Goal: Task Accomplishment & Management: Complete application form

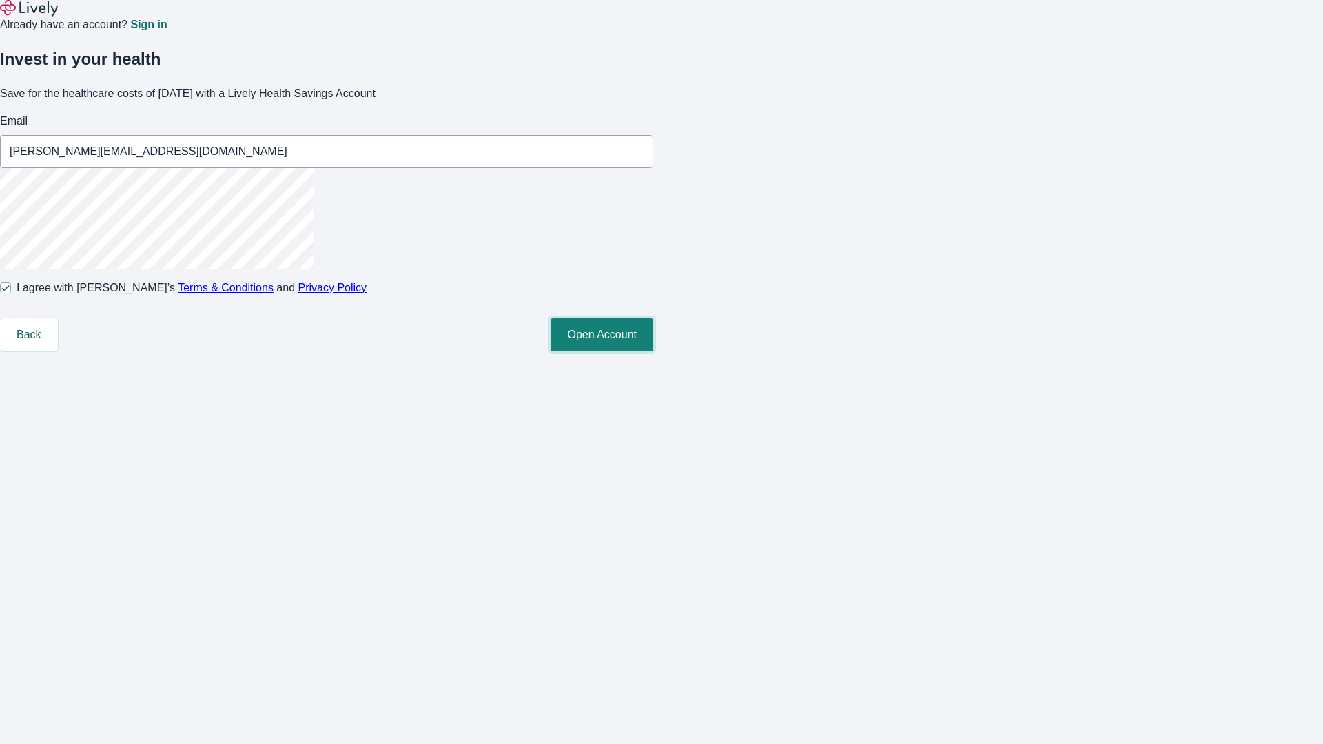
click at [653, 351] on button "Open Account" at bounding box center [601, 334] width 103 height 33
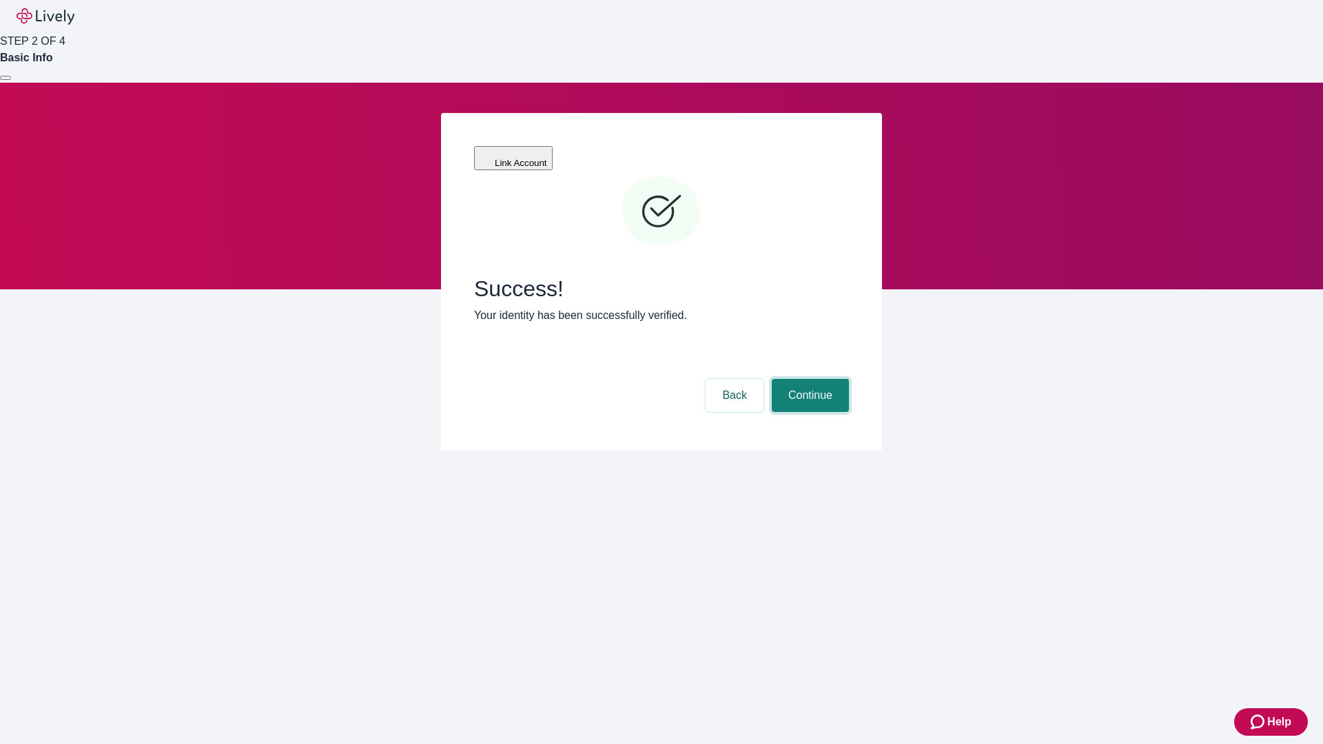
click at [808, 379] on button "Continue" at bounding box center [810, 395] width 77 height 33
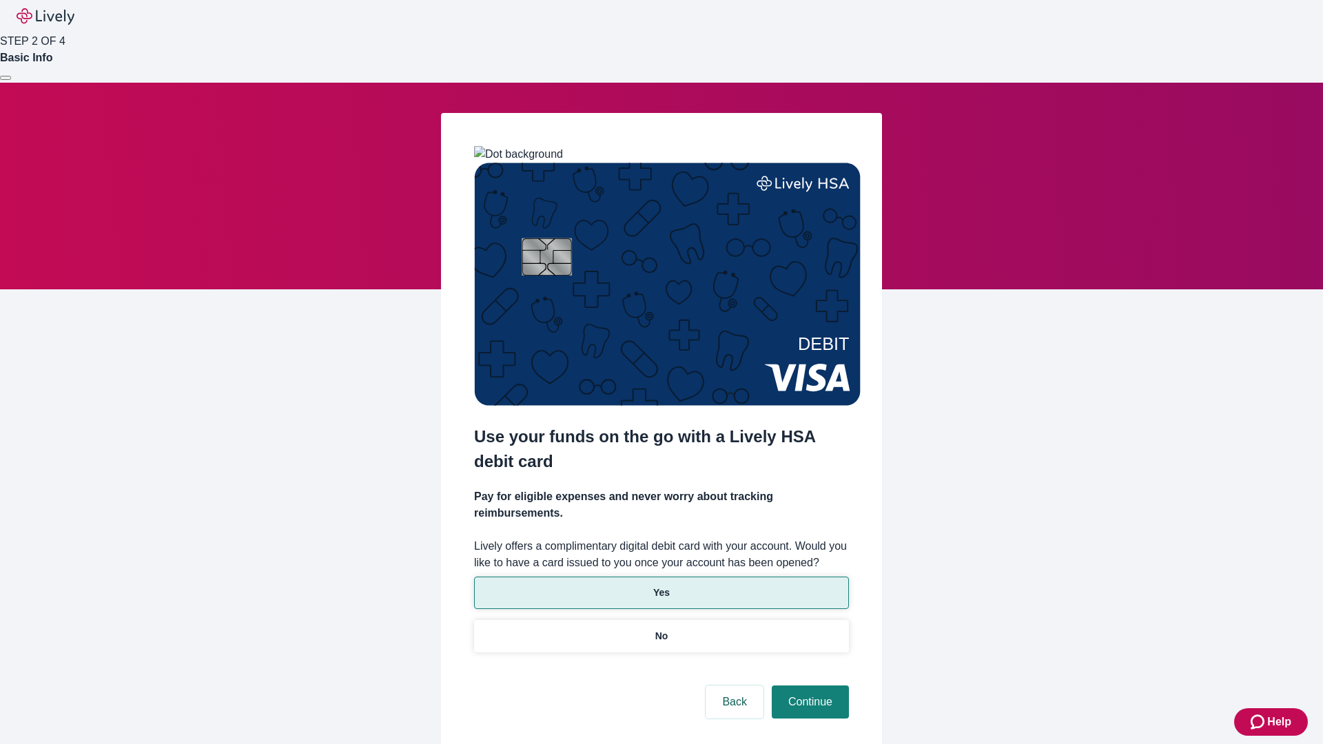
click at [661, 586] on p "Yes" at bounding box center [661, 593] width 17 height 14
click at [808, 685] on button "Continue" at bounding box center [810, 701] width 77 height 33
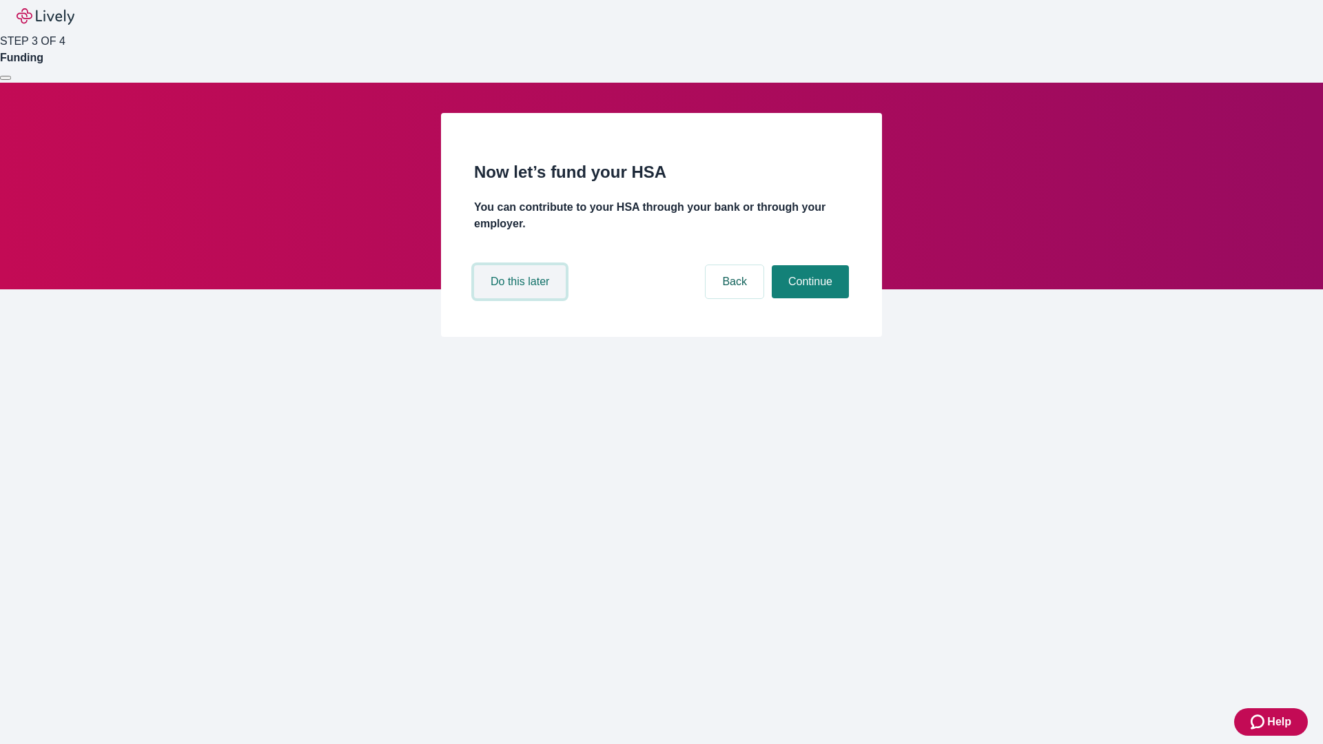
click at [521, 298] on button "Do this later" at bounding box center [520, 281] width 92 height 33
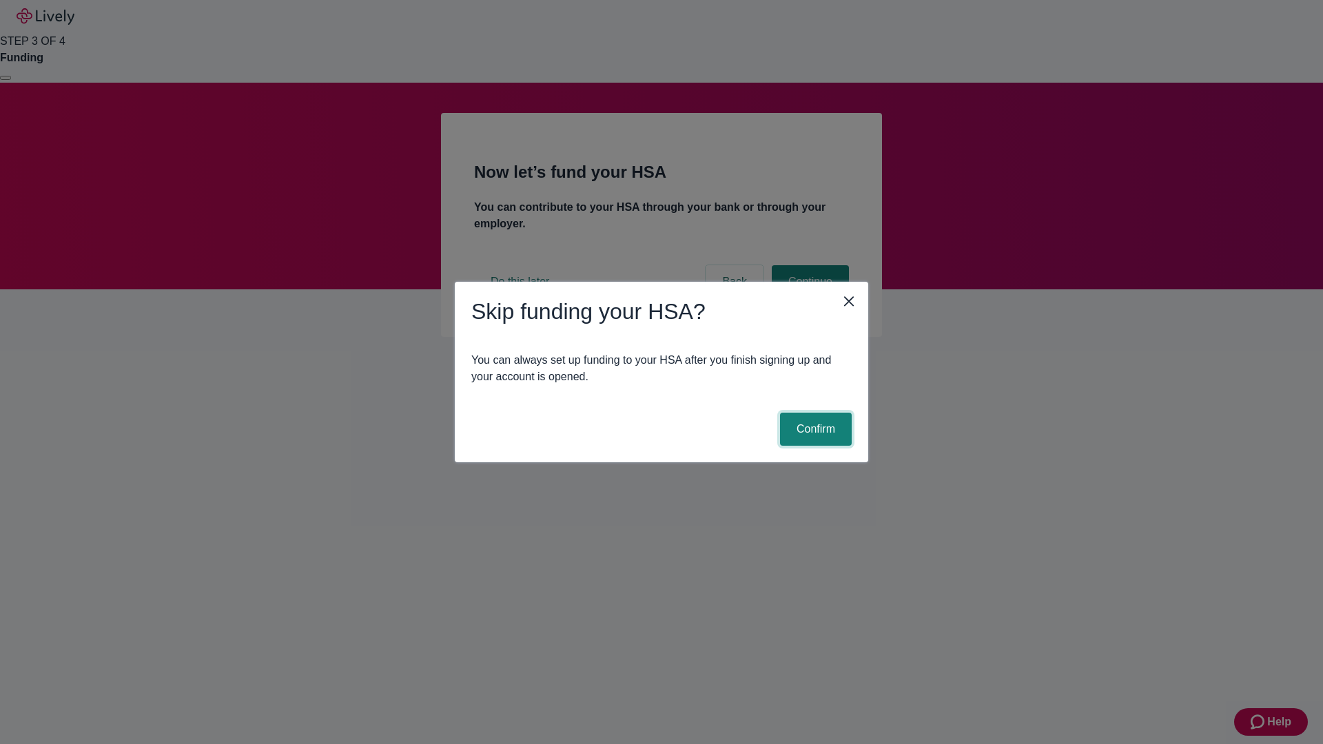
click at [814, 429] on button "Confirm" at bounding box center [816, 429] width 72 height 33
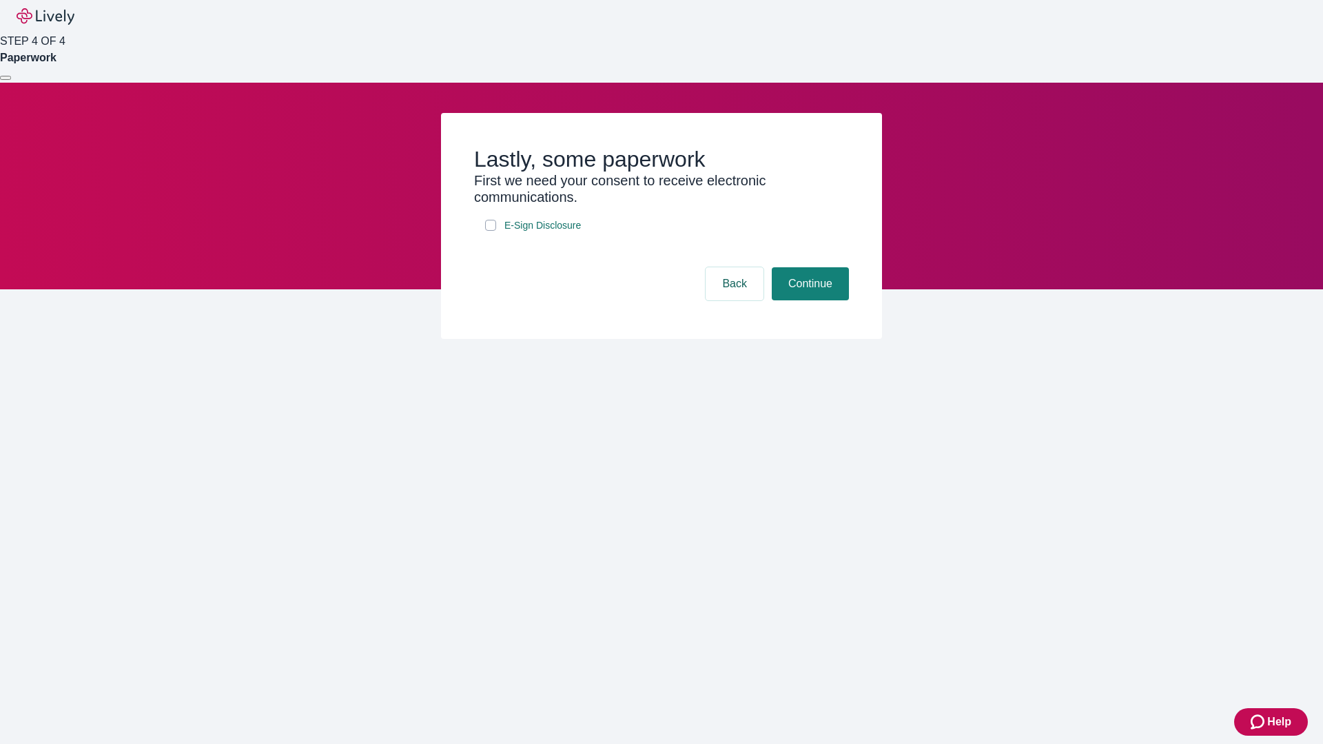
click at [490, 231] on input "E-Sign Disclosure" at bounding box center [490, 225] width 11 height 11
checkbox input "true"
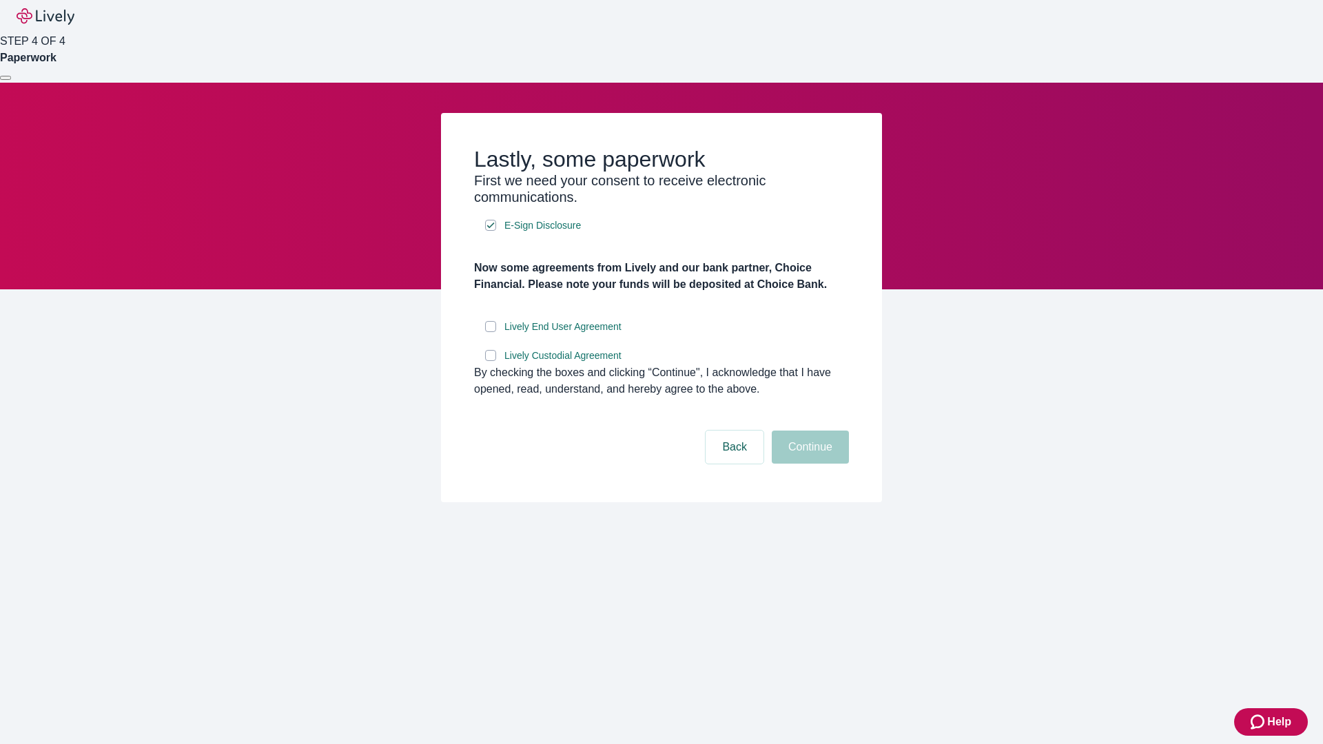
click at [490, 332] on input "Lively End User Agreement" at bounding box center [490, 326] width 11 height 11
checkbox input "true"
click at [490, 361] on input "Lively Custodial Agreement" at bounding box center [490, 355] width 11 height 11
checkbox input "true"
click at [808, 464] on button "Continue" at bounding box center [810, 447] width 77 height 33
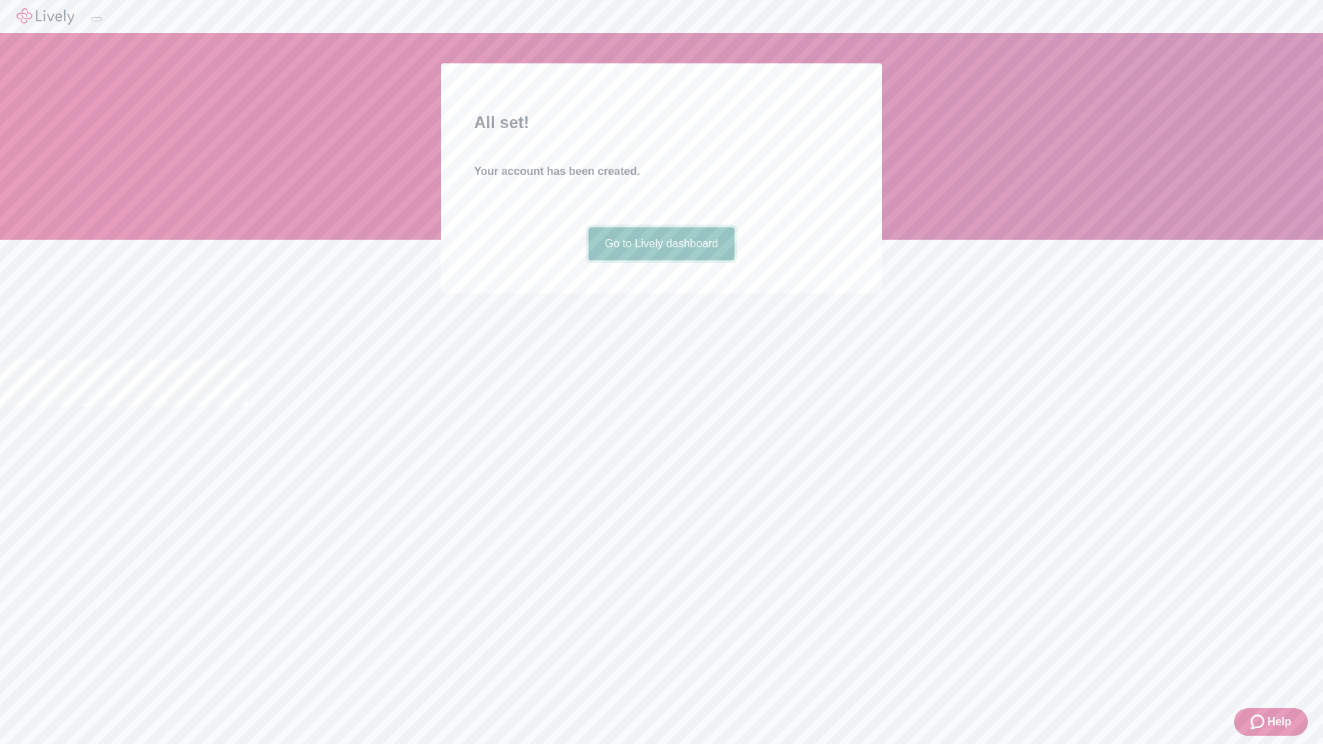
click at [661, 260] on link "Go to Lively dashboard" at bounding box center [661, 243] width 147 height 33
